Goal: Task Accomplishment & Management: Manage account settings

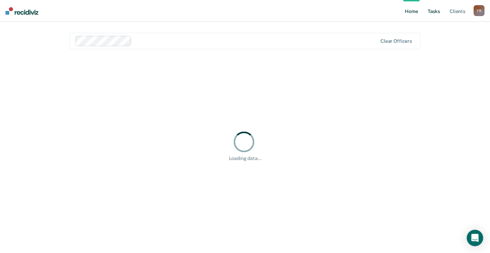
click at [435, 10] on link "Tasks" at bounding box center [433, 11] width 15 height 22
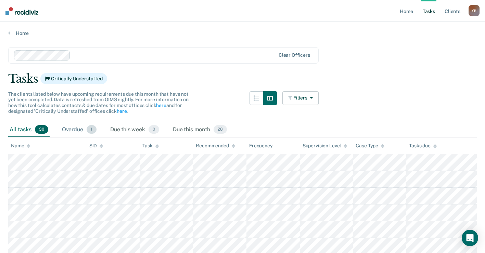
click at [73, 134] on div "Overdue 1" at bounding box center [79, 130] width 37 height 15
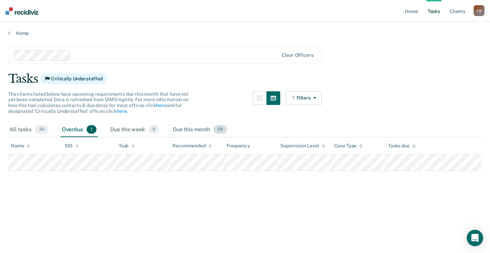
click at [189, 128] on div "Due this month 28" at bounding box center [199, 130] width 57 height 15
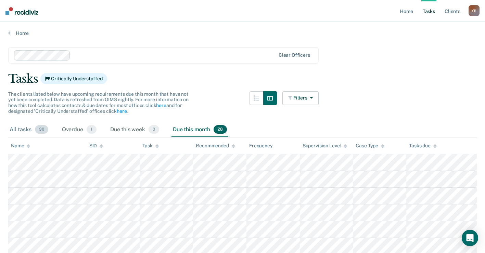
click at [21, 130] on div "All tasks 30" at bounding box center [28, 130] width 41 height 15
